Goal: Navigation & Orientation: Go to known website

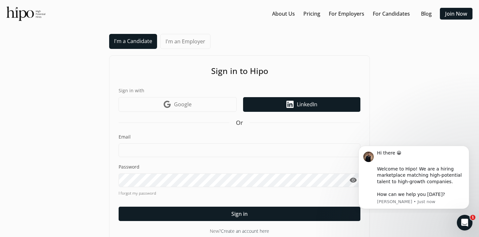
click at [328, 106] on link "LinkedIn icon LinkedIn" at bounding box center [301, 104] width 117 height 15
click at [279, 107] on link "LinkedIn icon LinkedIn" at bounding box center [301, 104] width 117 height 15
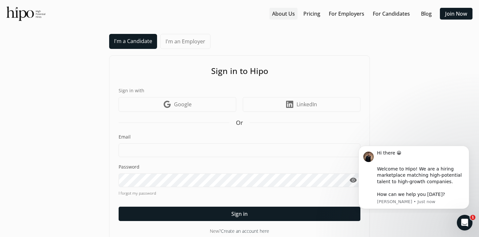
click at [288, 17] on link "About Us" at bounding box center [283, 14] width 23 height 8
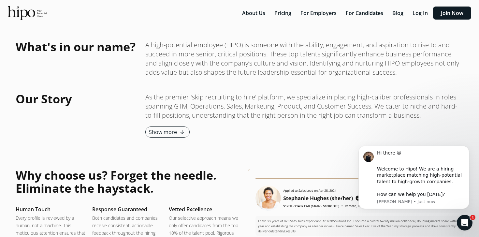
click at [422, 16] on button "Log In" at bounding box center [419, 13] width 23 height 13
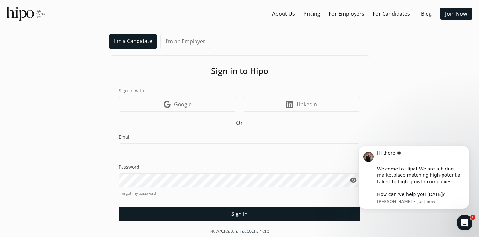
scroll to position [13, 0]
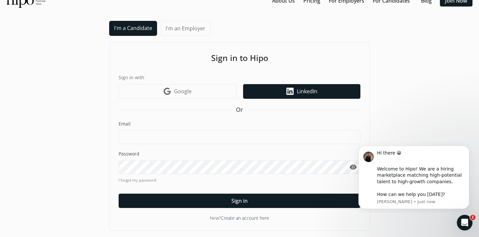
click at [290, 92] on icon at bounding box center [289, 91] width 7 height 7
